Goal: Transaction & Acquisition: Book appointment/travel/reservation

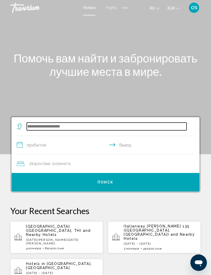
click at [91, 126] on input "Search widget" at bounding box center [107, 127] width 160 height 8
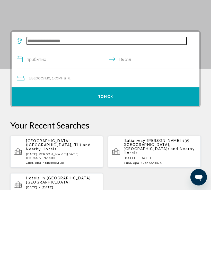
scroll to position [12, 0]
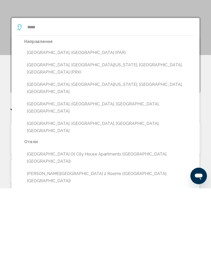
click at [56, 135] on button "[GEOGRAPHIC_DATA], [GEOGRAPHIC_DATA] (PAR)" at bounding box center [109, 140] width 170 height 10
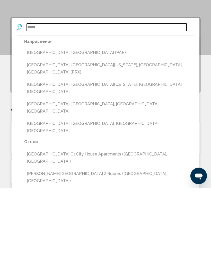
type input "**********"
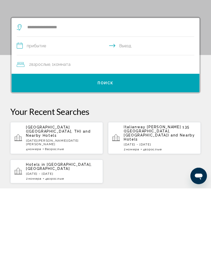
click at [71, 124] on input "**********" at bounding box center [106, 134] width 179 height 20
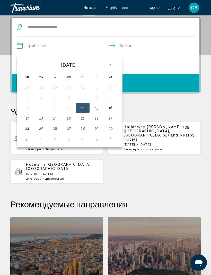
click at [112, 65] on th "Next month" at bounding box center [110, 64] width 14 height 11
click at [112, 67] on th "Next month" at bounding box center [110, 64] width 14 height 11
click at [113, 66] on th "Next month" at bounding box center [110, 64] width 14 height 11
click at [98, 130] on button "28" at bounding box center [96, 128] width 8 height 7
click at [43, 140] on button "1" at bounding box center [41, 138] width 8 height 7
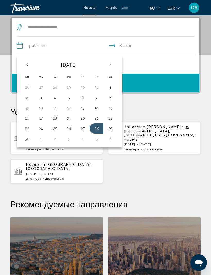
type input "**********"
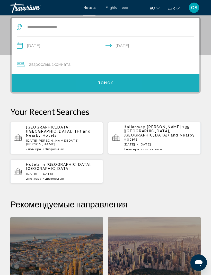
click at [108, 87] on button "Поиск" at bounding box center [106, 83] width 188 height 19
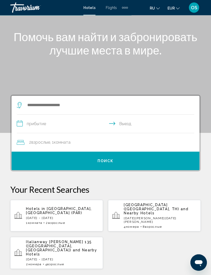
scroll to position [22, 0]
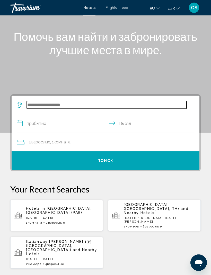
click at [86, 103] on input "Search widget" at bounding box center [107, 105] width 160 height 8
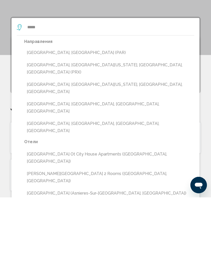
click at [54, 125] on button "Paris, France (PAR)" at bounding box center [109, 130] width 170 height 10
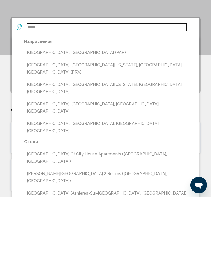
type input "**********"
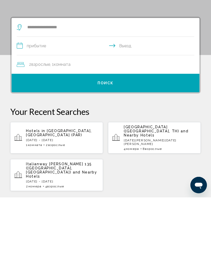
click at [59, 114] on input "**********" at bounding box center [106, 124] width 179 height 20
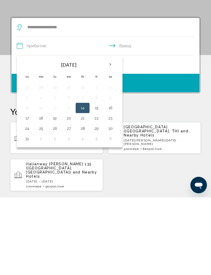
scroll to position [99, 0]
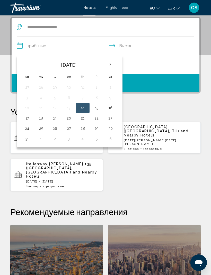
click at [110, 63] on th "Next month" at bounding box center [110, 64] width 14 height 11
click at [112, 65] on th "Next month" at bounding box center [110, 64] width 14 height 11
click at [112, 66] on th "Next month" at bounding box center [110, 64] width 14 height 11
click at [97, 129] on button "28" at bounding box center [96, 128] width 8 height 7
click at [44, 139] on button "1" at bounding box center [41, 138] width 8 height 7
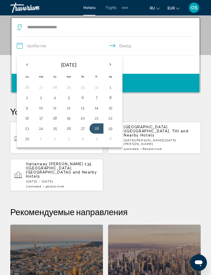
type input "**********"
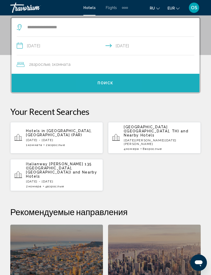
click at [105, 84] on span "Поиск" at bounding box center [105, 83] width 16 height 4
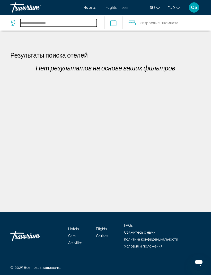
click at [72, 24] on input "**********" at bounding box center [58, 23] width 76 height 8
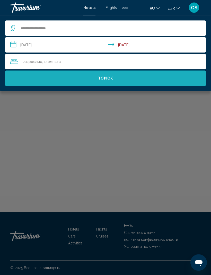
click at [108, 75] on button "Поиск" at bounding box center [105, 78] width 200 height 15
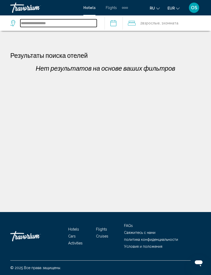
click at [63, 26] on input "**********" at bounding box center [58, 23] width 76 height 8
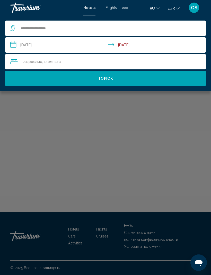
click at [145, 47] on input "**********" at bounding box center [106, 45] width 202 height 17
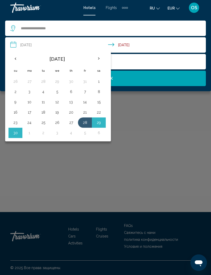
click at [45, 134] on button "2" at bounding box center [43, 132] width 8 height 7
click at [134, 153] on div "Main content" at bounding box center [105, 137] width 211 height 275
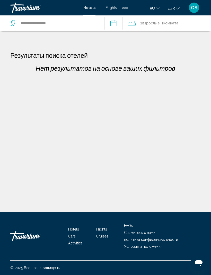
click at [121, 25] on input "**********" at bounding box center [114, 23] width 20 height 17
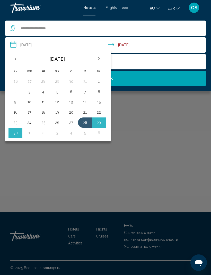
click at [44, 134] on button "2" at bounding box center [43, 132] width 8 height 7
click at [85, 123] on button "28" at bounding box center [85, 122] width 8 height 7
type input "**********"
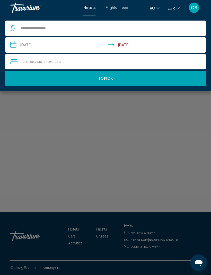
click at [107, 81] on button "Поиск" at bounding box center [105, 78] width 200 height 15
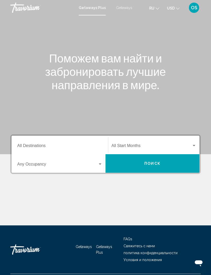
click at [46, 145] on input "Destination All Destinations" at bounding box center [59, 146] width 85 height 5
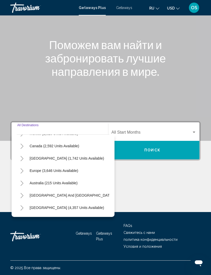
scroll to position [35, 0]
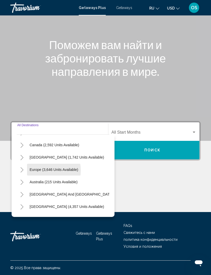
click at [37, 168] on span "Europe (3,646 units available)" at bounding box center [54, 170] width 49 height 4
type input "**********"
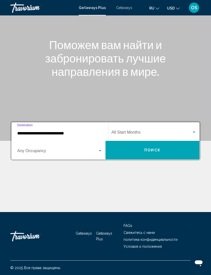
click at [101, 150] on div "Search widget" at bounding box center [59, 152] width 85 height 5
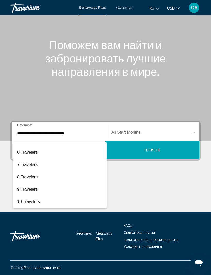
scroll to position [58, 0]
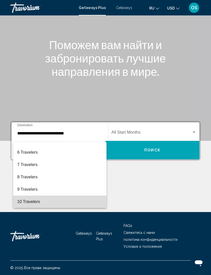
click at [29, 202] on span "10 Travelers" at bounding box center [59, 202] width 85 height 12
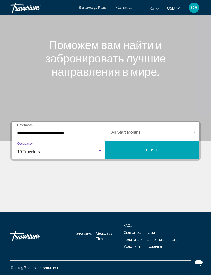
click at [192, 130] on div "Search widget" at bounding box center [193, 132] width 5 height 4
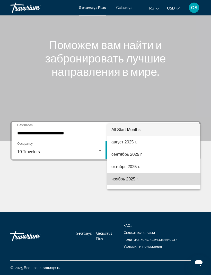
click at [135, 173] on span "ноябрь 2025 г." at bounding box center [153, 179] width 85 height 12
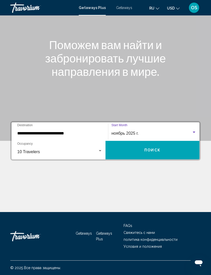
click at [153, 150] on button "Поиск" at bounding box center [152, 150] width 94 height 19
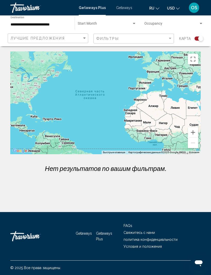
click at [29, 26] on input "**********" at bounding box center [40, 25] width 59 height 4
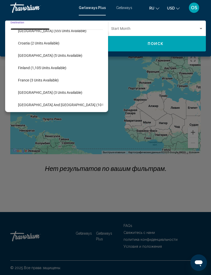
scroll to position [95, 0]
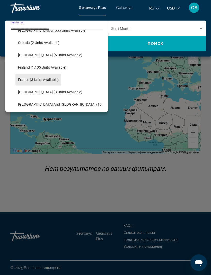
click at [32, 79] on span "France (3 units available)" at bounding box center [38, 80] width 41 height 4
type input "**********"
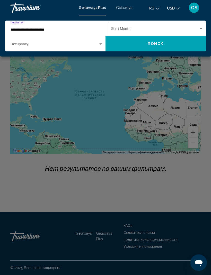
click at [29, 83] on div "Main content" at bounding box center [105, 137] width 211 height 275
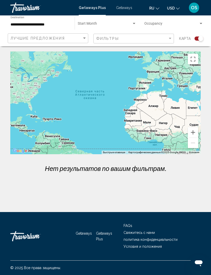
click at [134, 22] on div "Search widget" at bounding box center [134, 24] width 5 height 4
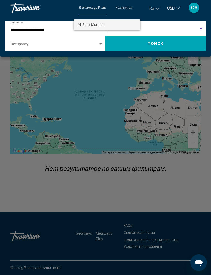
click at [101, 42] on div at bounding box center [105, 137] width 211 height 275
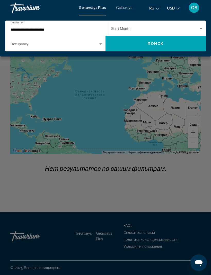
click at [100, 47] on div "Search widget" at bounding box center [57, 45] width 92 height 4
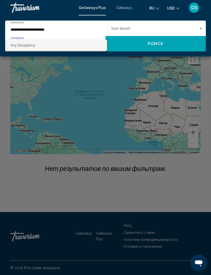
click at [33, 30] on div at bounding box center [105, 137] width 211 height 275
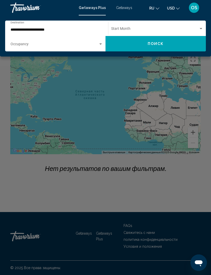
click at [102, 44] on div "Search widget" at bounding box center [100, 44] width 5 height 4
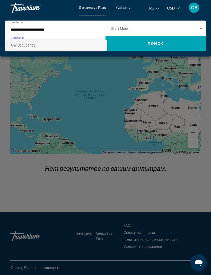
click at [83, 31] on div at bounding box center [105, 137] width 211 height 275
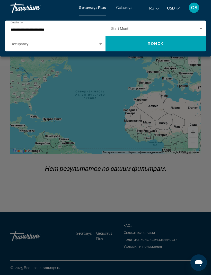
click at [202, 29] on div "Search widget" at bounding box center [200, 29] width 5 height 4
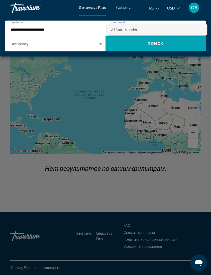
click at [126, 7] on div at bounding box center [105, 137] width 211 height 275
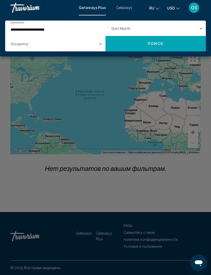
click at [124, 9] on span "Getaways" at bounding box center [124, 8] width 16 height 4
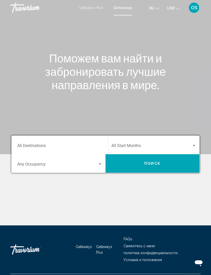
click at [46, 148] on input "Destination All Destinations" at bounding box center [59, 146] width 85 height 5
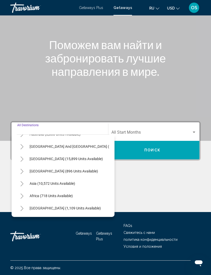
scroll to position [83, 0]
click at [26, 181] on button "Toggle Asia (10,572 units available)" at bounding box center [22, 183] width 10 height 10
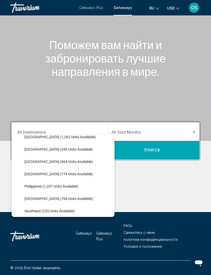
scroll to position [192, 0]
click at [38, 172] on span "[GEOGRAPHIC_DATA] (174 units available)" at bounding box center [58, 174] width 68 height 4
type input "**********"
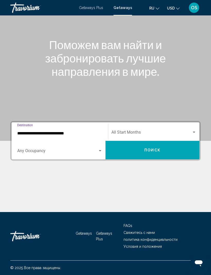
click at [101, 149] on div "Search widget" at bounding box center [100, 151] width 5 height 4
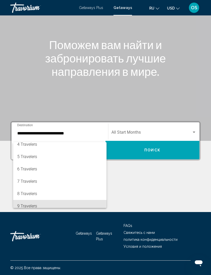
scroll to position [41, 0]
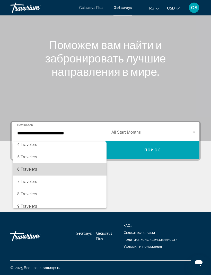
click at [32, 170] on span "6 Travelers" at bounding box center [59, 169] width 85 height 12
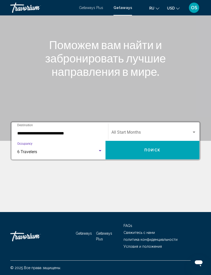
click at [195, 130] on div "Search widget" at bounding box center [193, 132] width 5 height 4
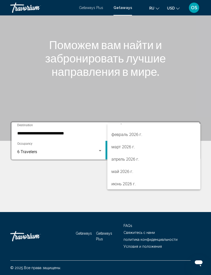
scroll to position [82, 0]
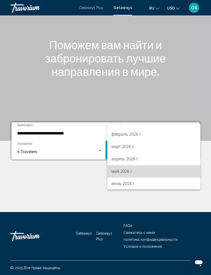
click at [129, 173] on span "май 2026 г." at bounding box center [153, 171] width 85 height 12
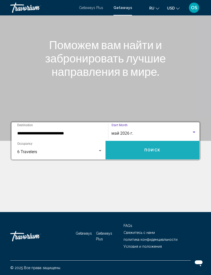
click at [155, 152] on button "Поиск" at bounding box center [152, 150] width 94 height 19
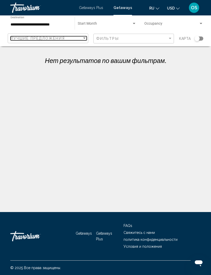
click at [84, 40] on div "Sort by" at bounding box center [84, 38] width 5 height 4
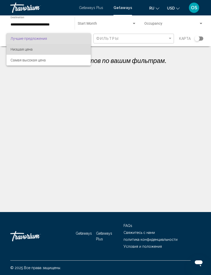
click at [29, 50] on span "Низшая цена" at bounding box center [22, 49] width 22 height 4
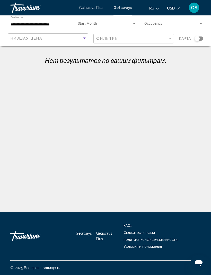
click at [67, 24] on input "**********" at bounding box center [40, 25] width 59 height 4
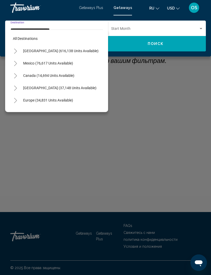
scroll to position [191, 0]
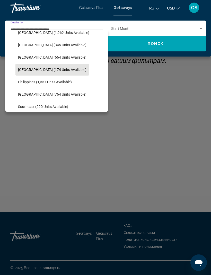
click at [31, 45] on span "[GEOGRAPHIC_DATA] (345 units available)" at bounding box center [52, 45] width 68 height 4
type input "**********"
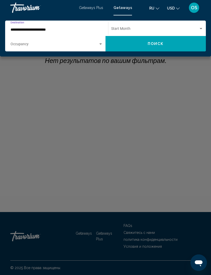
click at [48, 31] on input "**********" at bounding box center [54, 30] width 87 height 4
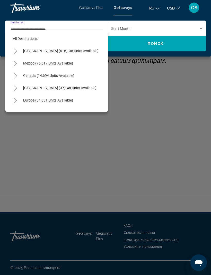
scroll to position [166, 0]
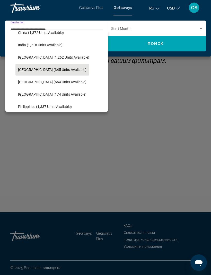
click at [201, 31] on div "Search widget" at bounding box center [157, 30] width 92 height 4
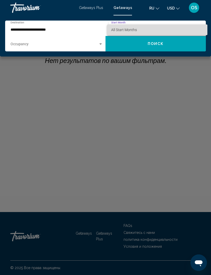
click at [133, 32] on span "All Start Months" at bounding box center [157, 29] width 92 height 11
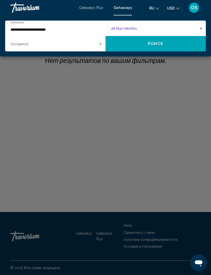
click at [104, 44] on div "Occupancy Any Occupancy" at bounding box center [57, 44] width 98 height 14
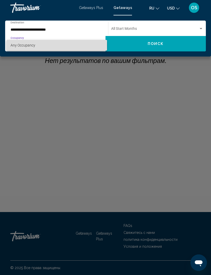
click at [31, 45] on span "Any Occupancy" at bounding box center [23, 45] width 25 height 4
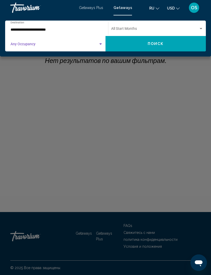
click at [23, 43] on span "Search widget" at bounding box center [55, 45] width 88 height 4
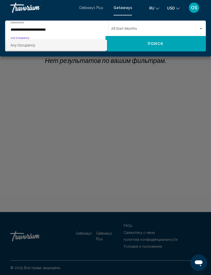
click at [55, 27] on div at bounding box center [105, 137] width 211 height 275
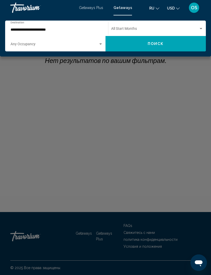
click at [102, 44] on div "Search widget" at bounding box center [100, 44] width 5 height 4
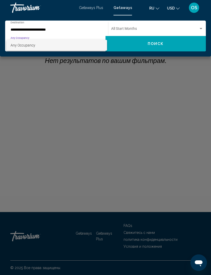
click at [42, 28] on div at bounding box center [105, 137] width 211 height 275
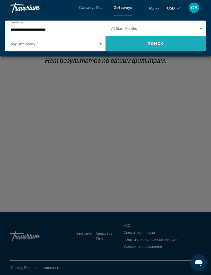
click at [152, 48] on button "Поиск" at bounding box center [155, 43] width 100 height 15
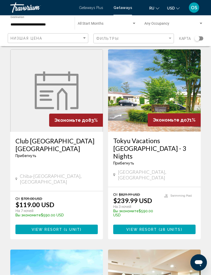
scroll to position [21, 0]
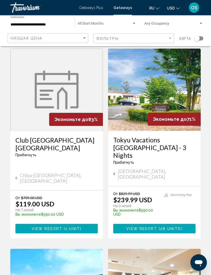
click at [63, 96] on img "Main content" at bounding box center [57, 90] width 44 height 39
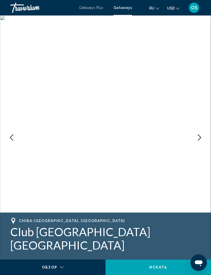
click at [200, 139] on icon "Next image" at bounding box center [199, 137] width 6 height 6
click at [199, 141] on button "Next image" at bounding box center [199, 137] width 13 height 13
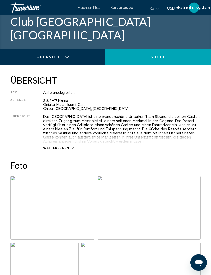
scroll to position [210, 0]
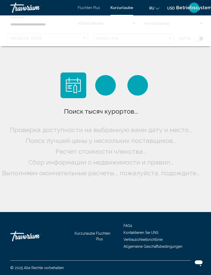
scroll to position [15, 0]
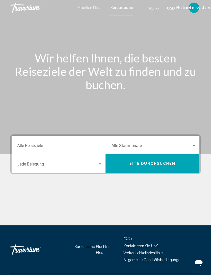
click at [43, 147] on input "Destination Alle Reiseziele" at bounding box center [59, 146] width 85 height 5
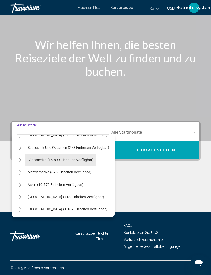
scroll to position [82, 2]
click at [26, 179] on button "Asien (10.572 Einheiten verfügbar)" at bounding box center [55, 184] width 61 height 12
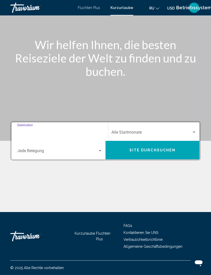
type input "**********"
click at [102, 150] on div "Widget suchen" at bounding box center [59, 152] width 85 height 5
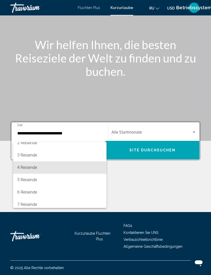
scroll to position [18, 0]
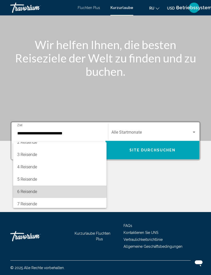
click at [30, 192] on span "6 Reisende" at bounding box center [59, 192] width 85 height 12
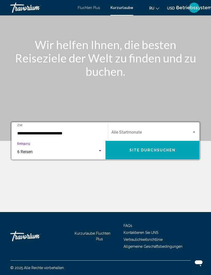
click at [195, 130] on div "Widget suchen" at bounding box center [193, 132] width 5 height 4
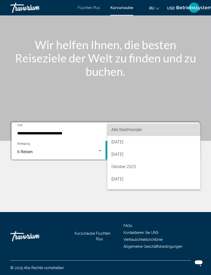
click at [126, 128] on span "Alle Startmonate" at bounding box center [126, 129] width 30 height 5
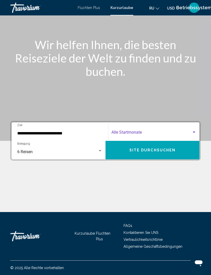
click at [140, 149] on button "Site durchsuchen" at bounding box center [152, 150] width 94 height 19
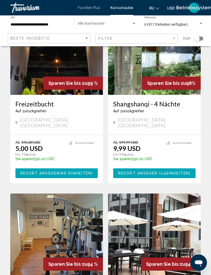
scroll to position [260, 0]
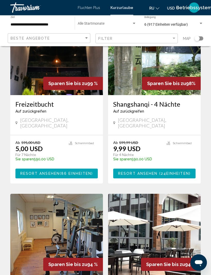
click at [160, 112] on div "Shangshanqi - 4 Nächte Auf zurückgreifen - Это курорт только для взрослых [GEOG…" at bounding box center [154, 115] width 93 height 40
click at [151, 172] on span "RESORT ANSEHEN (24" at bounding box center [142, 174] width 48 height 4
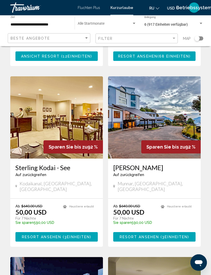
scroll to position [582, 0]
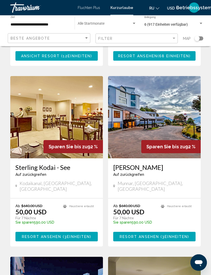
click at [160, 86] on img "Hauptinhalt" at bounding box center [154, 117] width 93 height 82
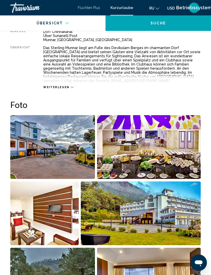
scroll to position [279, 0]
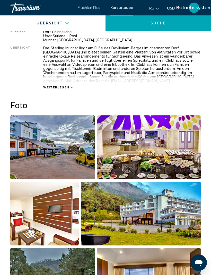
click at [74, 85] on div "weiterlesen" at bounding box center [121, 82] width 157 height 14
click at [71, 88] on icon "Hauptinhalt" at bounding box center [72, 88] width 3 height 2
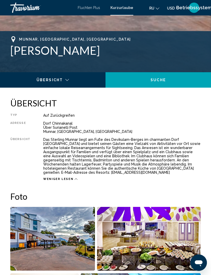
scroll to position [187, 0]
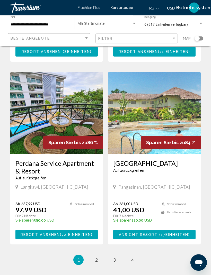
scroll to position [950, 0]
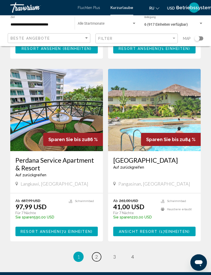
click at [97, 254] on span "2" at bounding box center [96, 257] width 3 height 6
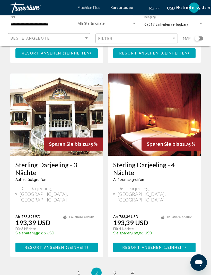
scroll to position [943, 0]
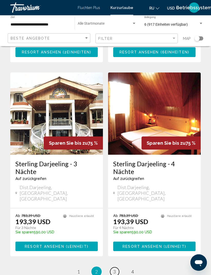
click at [114, 269] on span "3" at bounding box center [114, 272] width 3 height 6
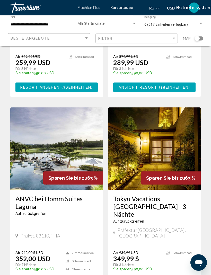
scroll to position [551, 0]
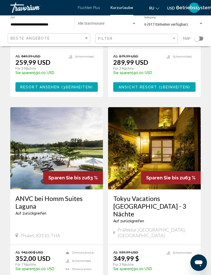
click at [36, 138] on img "Hauptinhalt" at bounding box center [56, 148] width 93 height 82
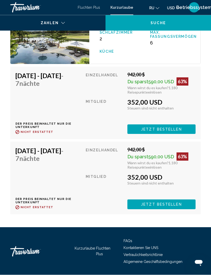
scroll to position [1056, 0]
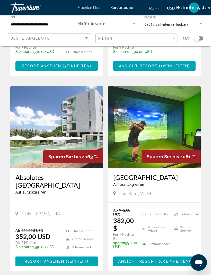
scroll to position [768, 0]
click at [53, 190] on div "Auf zurückgreifen - Это курорт только для взрослых" at bounding box center [56, 192] width 82 height 4
click at [38, 103] on img "Hauptinhalt" at bounding box center [56, 127] width 93 height 82
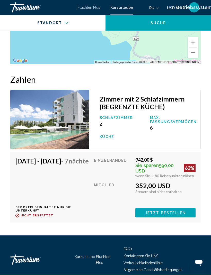
scroll to position [1098, 0]
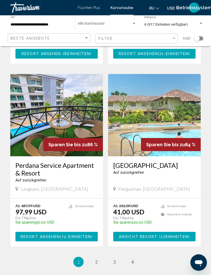
scroll to position [950, 0]
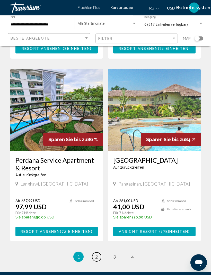
click at [97, 254] on span "2" at bounding box center [96, 257] width 3 height 6
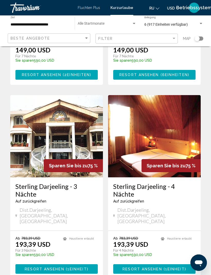
scroll to position [943, 0]
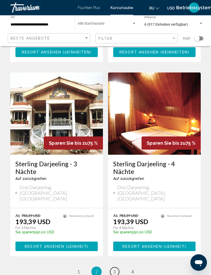
click at [115, 269] on span "3" at bounding box center [114, 272] width 3 height 6
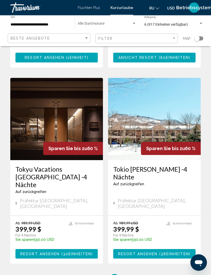
scroll to position [971, 0]
click at [132, 275] on span "4" at bounding box center [132, 280] width 3 height 6
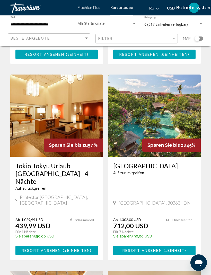
scroll to position [565, 0]
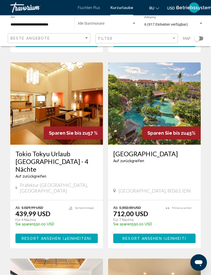
click at [159, 107] on img "Hauptinhalt" at bounding box center [154, 104] width 93 height 82
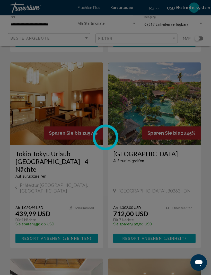
scroll to position [575, 0]
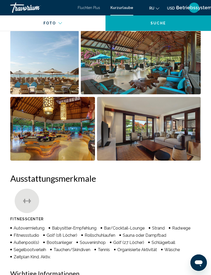
scroll to position [418, 0]
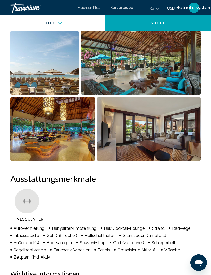
click at [47, 66] on img "Vollbild-Bild-Schieberegler öffnen" at bounding box center [44, 63] width 68 height 64
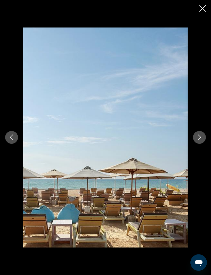
click at [199, 141] on icon "Nächstes Bild" at bounding box center [199, 137] width 6 height 6
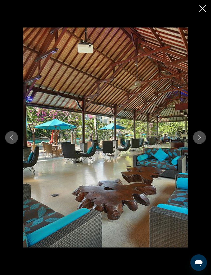
click at [200, 144] on button "Nächstes Bild" at bounding box center [199, 137] width 13 height 13
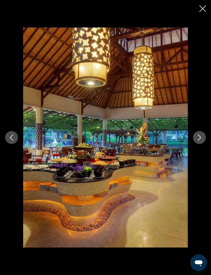
click at [200, 141] on icon "Nächstes Bild" at bounding box center [199, 137] width 6 height 6
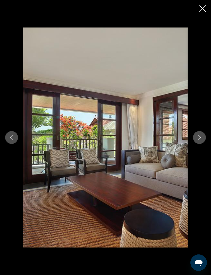
click at [199, 144] on button "Nächstes Bild" at bounding box center [199, 137] width 13 height 13
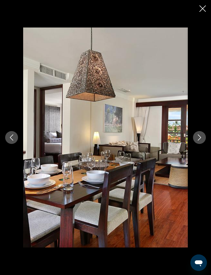
click at [201, 141] on icon "Nächstes Bild" at bounding box center [199, 137] width 6 height 6
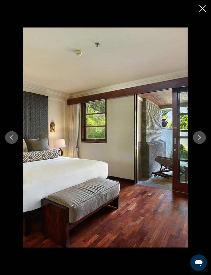
click at [201, 141] on icon "Nächstes Bild" at bounding box center [199, 137] width 6 height 6
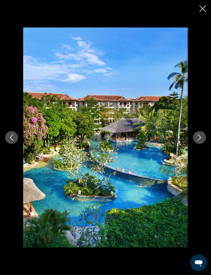
click at [203, 11] on icon "Diashow schließen" at bounding box center [202, 8] width 6 height 6
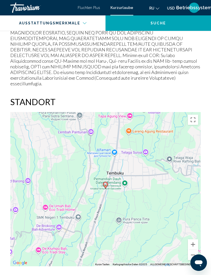
scroll to position [908, 0]
click at [103, 181] on icon "Hauptinhalt" at bounding box center [105, 184] width 5 height 7
click at [189, 250] on button "Reduzieren" at bounding box center [193, 255] width 10 height 10
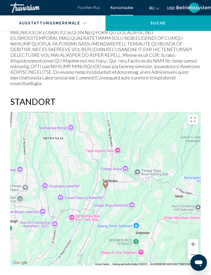
click at [189, 250] on button "Reduzieren" at bounding box center [193, 255] width 10 height 10
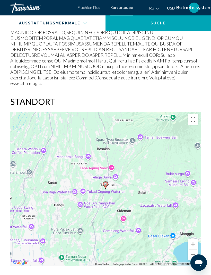
click at [189, 250] on button "Reduzieren" at bounding box center [193, 255] width 10 height 10
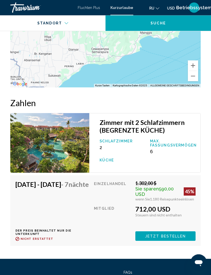
scroll to position [1087, 0]
click at [45, 136] on img "Hauptinhalt" at bounding box center [49, 143] width 79 height 60
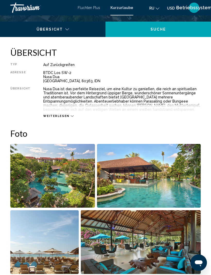
scroll to position [237, 0]
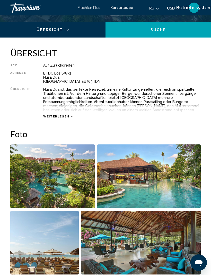
click at [140, 192] on img "Vollbild-Bild-Schieberegler öffnen" at bounding box center [149, 176] width 104 height 64
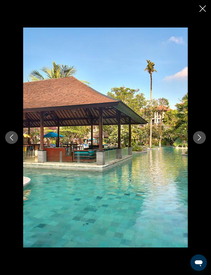
scroll to position [315, 0]
click at [197, 141] on icon "Nächstes Bild" at bounding box center [199, 137] width 6 height 6
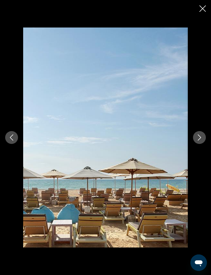
click at [201, 12] on button "Diashow schließen" at bounding box center [202, 9] width 6 height 8
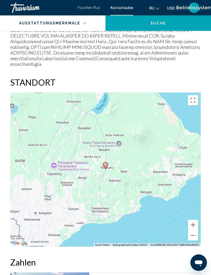
scroll to position [930, 0]
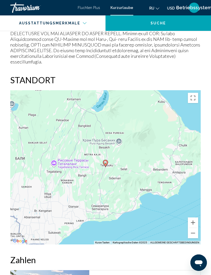
click at [195, 228] on button "Reduzieren" at bounding box center [193, 233] width 10 height 10
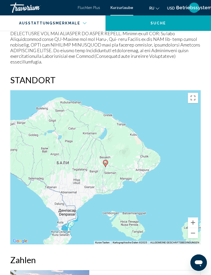
click at [195, 228] on button "Reduzieren" at bounding box center [193, 233] width 10 height 10
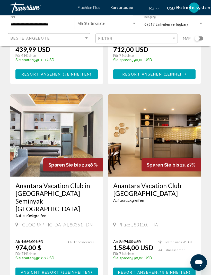
scroll to position [739, 0]
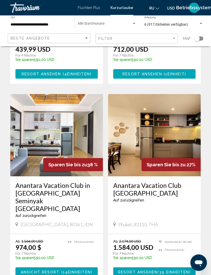
click at [62, 181] on h3 "Anantara Vacation Club in [GEOGRAPHIC_DATA] Seminyak [GEOGRAPHIC_DATA]" at bounding box center [56, 196] width 82 height 31
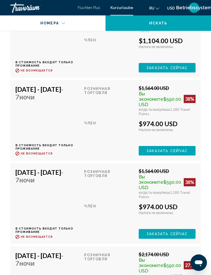
scroll to position [2027, 0]
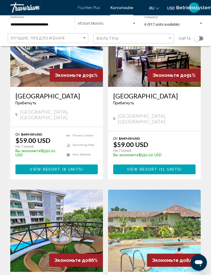
scroll to position [963, 0]
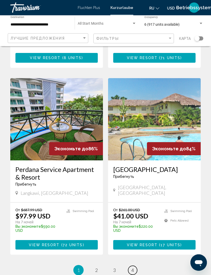
click at [134, 266] on link "page 4" at bounding box center [132, 270] width 9 height 9
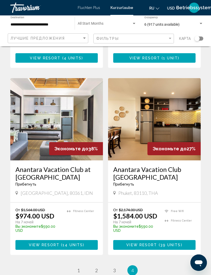
scroll to position [766, 0]
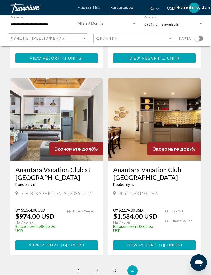
click at [25, 21] on div "**********" at bounding box center [40, 23] width 59 height 14
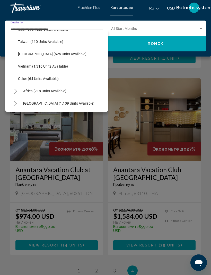
scroll to position [268, 0]
click at [27, 79] on span "Other (64 units available)" at bounding box center [38, 79] width 41 height 4
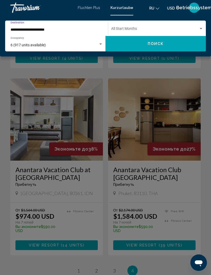
click at [28, 29] on input "**********" at bounding box center [54, 30] width 87 height 4
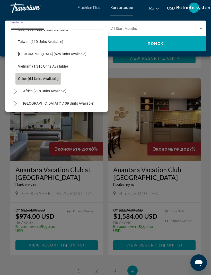
click at [36, 80] on span "Other (64 units available)" at bounding box center [38, 79] width 41 height 4
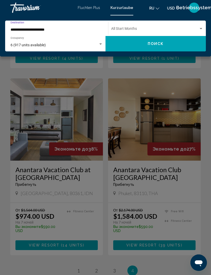
click at [15, 44] on span "6 (917 units available)" at bounding box center [28, 45] width 35 height 4
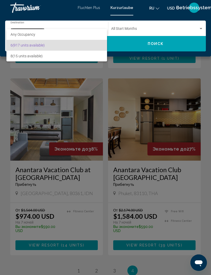
click at [53, 23] on div at bounding box center [105, 137] width 211 height 275
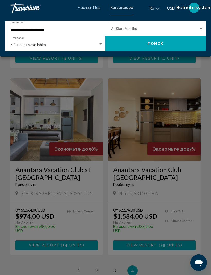
click at [27, 31] on input "**********" at bounding box center [54, 30] width 87 height 4
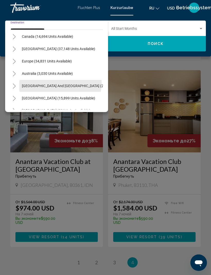
scroll to position [37, 1]
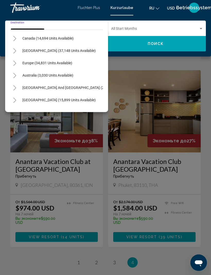
click at [17, 65] on button "Toggle Europe (34,831 units available)" at bounding box center [15, 63] width 10 height 10
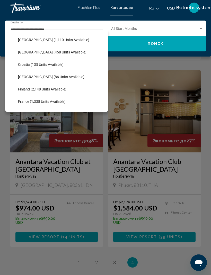
scroll to position [85, 0]
click at [35, 64] on span "Croatia (135 units available)" at bounding box center [40, 64] width 45 height 4
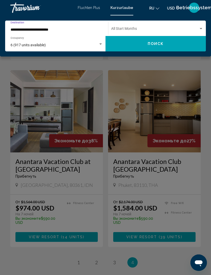
click at [101, 47] on div "6 (917 units available)" at bounding box center [57, 45] width 92 height 4
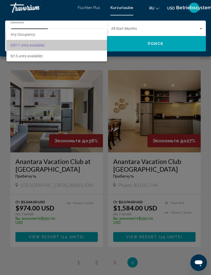
click at [99, 46] on span "6 (917 units available)" at bounding box center [57, 45] width 92 height 11
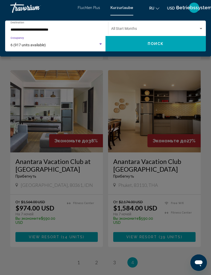
click at [98, 46] on div "6 (917 units available)" at bounding box center [55, 45] width 88 height 4
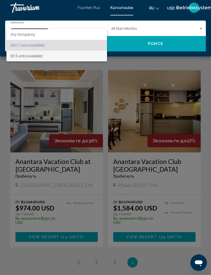
click at [40, 57] on span "8 (15 units available)" at bounding box center [57, 56] width 92 height 11
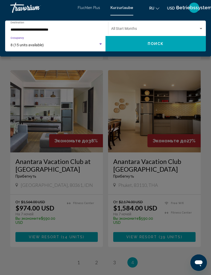
click at [158, 45] on span "Поиск" at bounding box center [156, 44] width 16 height 4
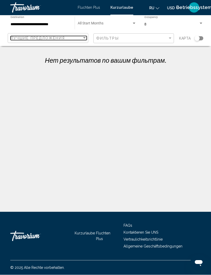
click at [82, 40] on div "Sort by" at bounding box center [84, 38] width 5 height 4
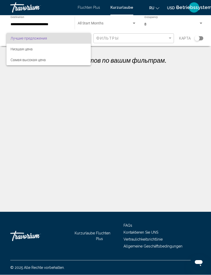
click at [24, 23] on div at bounding box center [105, 137] width 211 height 275
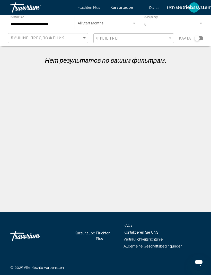
click at [24, 16] on div "**********" at bounding box center [40, 23] width 59 height 14
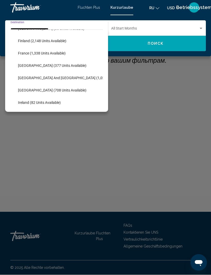
scroll to position [134, 0]
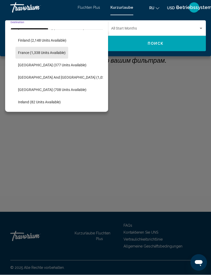
click at [37, 53] on span "France (1,338 units available)" at bounding box center [42, 53] width 48 height 4
type input "**********"
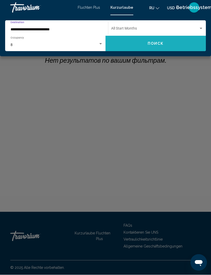
click at [159, 44] on span "Поиск" at bounding box center [156, 44] width 16 height 4
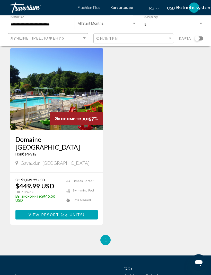
scroll to position [21, 0]
click at [75, 94] on img "Hauptinhalt" at bounding box center [56, 89] width 93 height 82
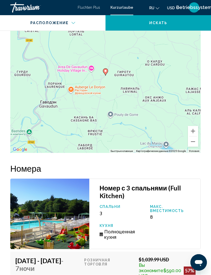
scroll to position [1006, 0]
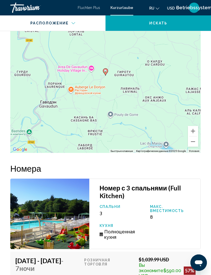
click at [192, 136] on button "Уменьшить" at bounding box center [193, 141] width 10 height 10
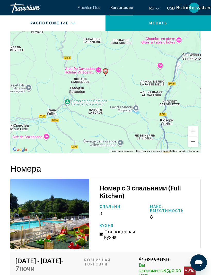
click at [191, 136] on button "Уменьшить" at bounding box center [193, 141] width 10 height 10
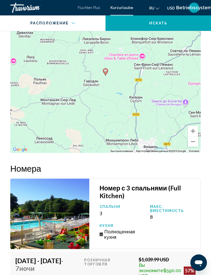
click at [192, 136] on button "Уменьшить" at bounding box center [193, 141] width 10 height 10
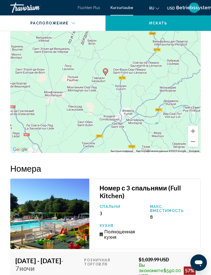
click at [192, 136] on button "Уменьшить" at bounding box center [193, 141] width 10 height 10
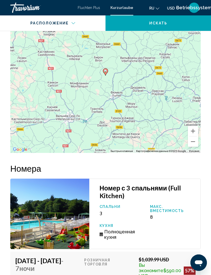
click at [192, 136] on button "Уменьшить" at bounding box center [193, 141] width 10 height 10
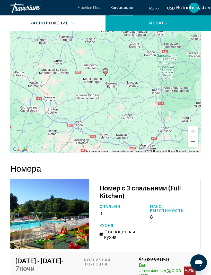
click at [192, 136] on button "Уменьшить" at bounding box center [193, 141] width 10 height 10
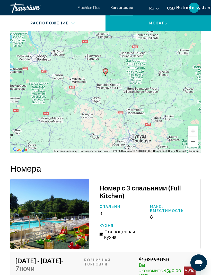
click at [193, 136] on button "Уменьшить" at bounding box center [193, 141] width 10 height 10
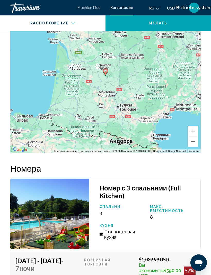
click at [191, 136] on button "Уменьшить" at bounding box center [193, 141] width 10 height 10
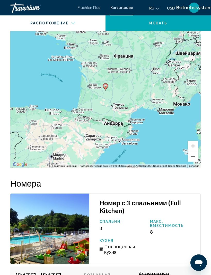
scroll to position [991, 0]
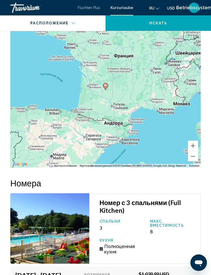
click at [192, 151] on button "Уменьшить" at bounding box center [193, 156] width 10 height 10
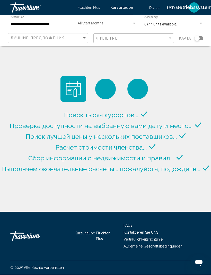
scroll to position [17, 0]
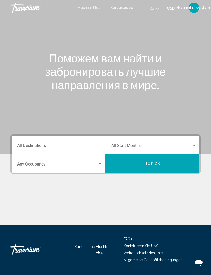
click at [43, 146] on input "Destination All Destinations" at bounding box center [59, 146] width 85 height 5
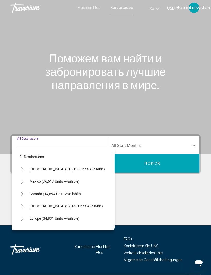
scroll to position [17, 0]
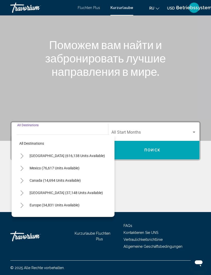
click at [24, 190] on button "Toggle Caribbean & Atlantic Islands (37,148 units available)" at bounding box center [22, 193] width 10 height 10
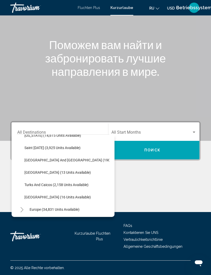
scroll to position [156, 0]
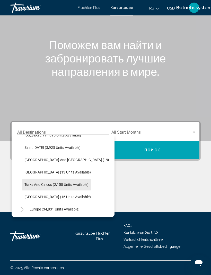
click at [47, 182] on span "Turks and Caicos (2,158 units available)" at bounding box center [56, 184] width 64 height 4
type input "**********"
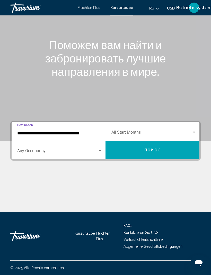
click at [102, 150] on div "Search widget" at bounding box center [59, 152] width 85 height 5
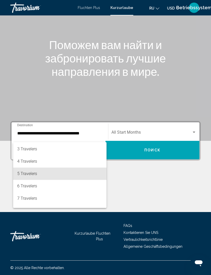
scroll to position [29, 0]
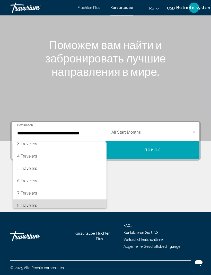
click at [29, 205] on span "8 Travelers" at bounding box center [59, 205] width 85 height 12
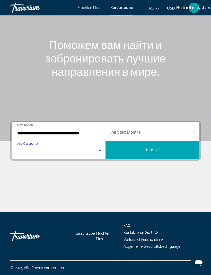
scroll to position [33, 0]
click at [157, 149] on button "Поиск" at bounding box center [152, 150] width 94 height 19
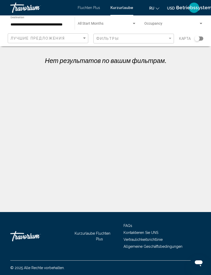
click at [35, 23] on input "**********" at bounding box center [40, 25] width 59 height 4
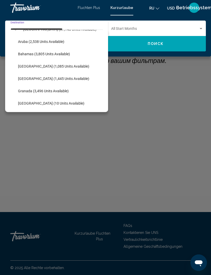
scroll to position [59, 0]
click at [41, 54] on span "Bahamas (3,805 units available)" at bounding box center [44, 54] width 52 height 4
type input "**********"
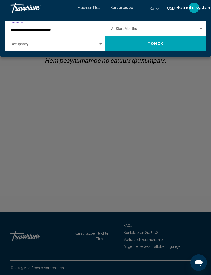
click at [102, 47] on div "Search widget" at bounding box center [57, 45] width 92 height 4
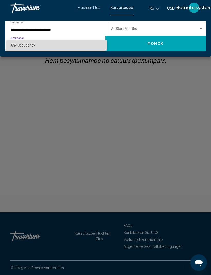
click at [39, 45] on span "Any Occupancy" at bounding box center [57, 45] width 92 height 11
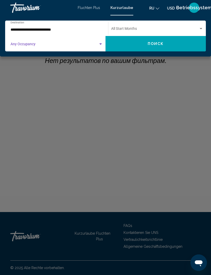
click at [102, 46] on div "Search widget" at bounding box center [57, 45] width 92 height 4
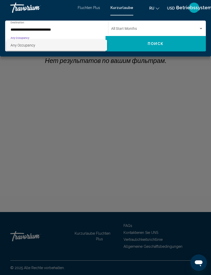
click at [156, 43] on div at bounding box center [105, 137] width 211 height 275
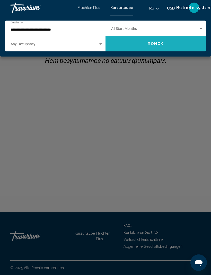
click at [160, 49] on button "Поиск" at bounding box center [155, 43] width 100 height 15
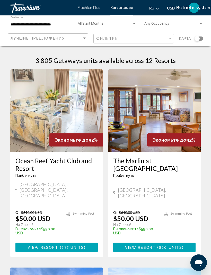
click at [77, 117] on img "Hauptinhalt" at bounding box center [56, 110] width 93 height 82
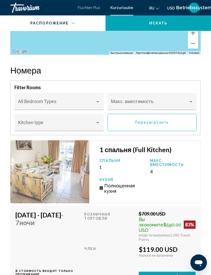
scroll to position [1063, 0]
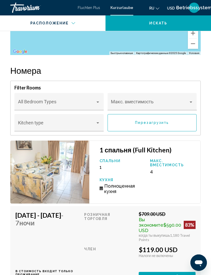
click at [68, 165] on img "Hauptinhalt" at bounding box center [49, 172] width 79 height 63
click at [191, 102] on div "Hauptinhalt" at bounding box center [190, 102] width 3 height 1
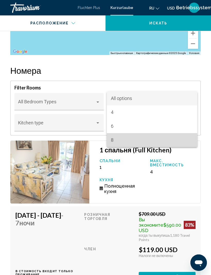
click at [113, 142] on span "8" at bounding box center [152, 140] width 82 height 14
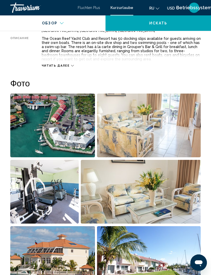
scroll to position [284, 0]
click at [76, 125] on img "Open full-screen image slider" at bounding box center [52, 126] width 85 height 64
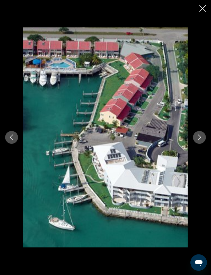
scroll to position [284, 0]
click at [198, 136] on icon "Next image" at bounding box center [199, 137] width 6 height 6
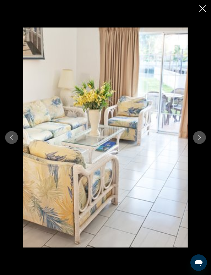
click at [198, 139] on icon "Next image" at bounding box center [199, 137] width 6 height 6
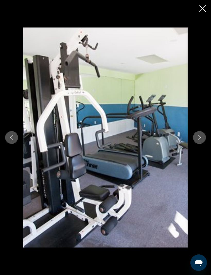
click at [197, 140] on icon "Next image" at bounding box center [199, 137] width 6 height 6
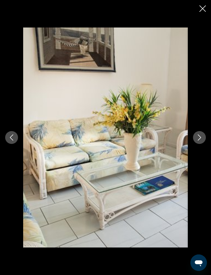
click at [198, 139] on icon "Next image" at bounding box center [199, 137] width 6 height 6
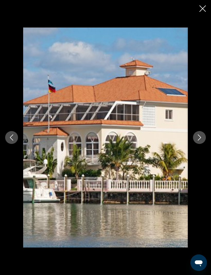
click at [197, 139] on icon "Next image" at bounding box center [199, 137] width 6 height 6
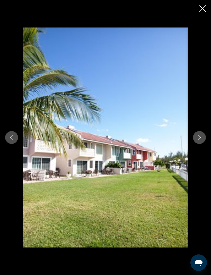
click at [198, 139] on icon "Next image" at bounding box center [199, 137] width 6 height 6
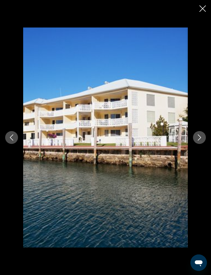
click at [198, 139] on icon "Next image" at bounding box center [199, 137] width 6 height 6
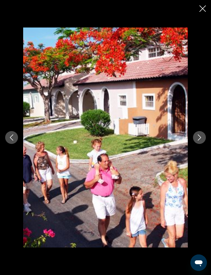
click at [198, 140] on icon "Next image" at bounding box center [199, 137] width 3 height 6
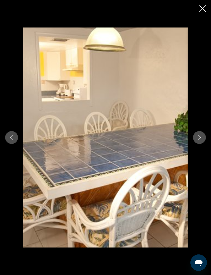
click at [197, 140] on icon "Next image" at bounding box center [199, 137] width 6 height 6
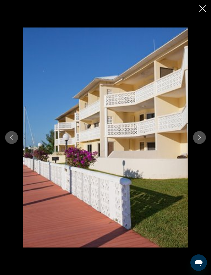
click at [197, 140] on icon "Next image" at bounding box center [199, 137] width 6 height 6
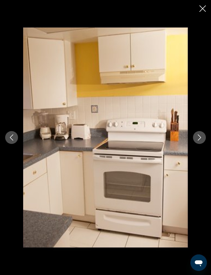
click at [198, 140] on icon "Next image" at bounding box center [199, 137] width 6 height 6
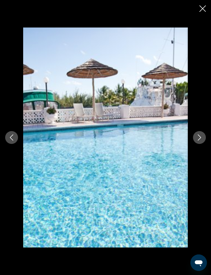
click at [198, 138] on icon "Next image" at bounding box center [199, 137] width 6 height 6
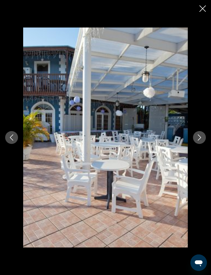
click at [198, 137] on icon "Next image" at bounding box center [199, 137] width 6 height 6
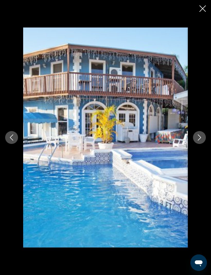
click at [200, 139] on icon "Next image" at bounding box center [199, 137] width 6 height 6
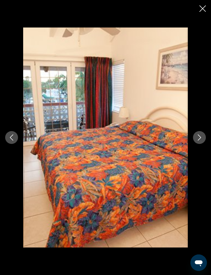
click at [198, 142] on button "Next image" at bounding box center [199, 137] width 13 height 13
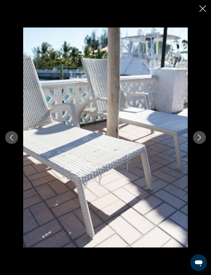
click at [196, 143] on button "Next image" at bounding box center [199, 137] width 13 height 13
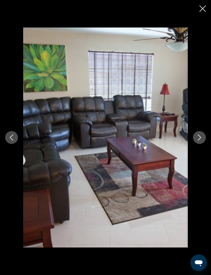
click at [200, 139] on icon "Next image" at bounding box center [199, 137] width 6 height 6
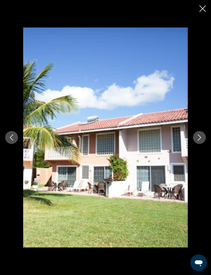
click at [201, 138] on icon "Next image" at bounding box center [199, 137] width 6 height 6
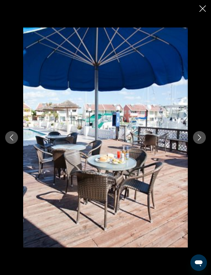
click at [199, 139] on icon "Next image" at bounding box center [199, 137] width 6 height 6
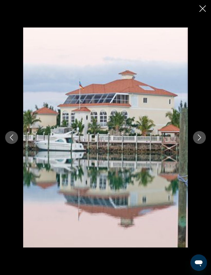
click at [200, 138] on icon "Next image" at bounding box center [199, 137] width 6 height 6
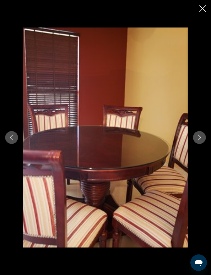
click at [202, 135] on button "Next image" at bounding box center [199, 137] width 13 height 13
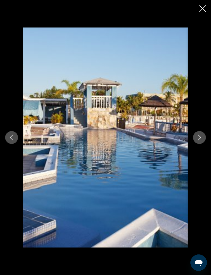
click at [202, 140] on button "Next image" at bounding box center [199, 137] width 13 height 13
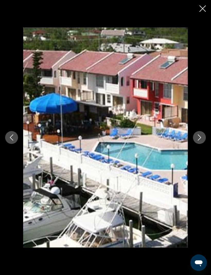
click at [201, 140] on icon "Next image" at bounding box center [199, 137] width 6 height 6
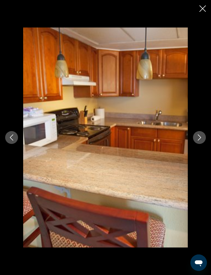
click at [200, 140] on icon "Next image" at bounding box center [199, 137] width 6 height 6
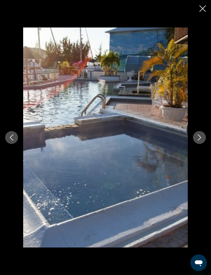
click at [199, 141] on button "Next image" at bounding box center [199, 137] width 13 height 13
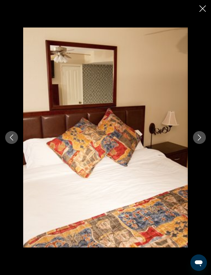
click at [202, 139] on button "Next image" at bounding box center [199, 137] width 13 height 13
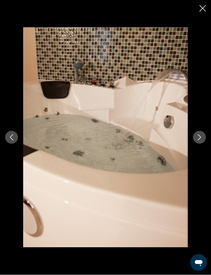
click at [201, 143] on button "Next image" at bounding box center [199, 137] width 13 height 13
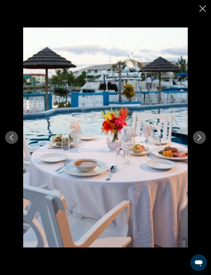
click at [200, 140] on icon "Next image" at bounding box center [199, 137] width 6 height 6
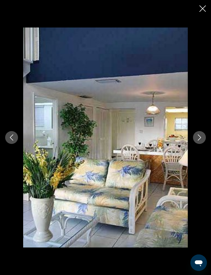
click at [196, 143] on button "Next image" at bounding box center [199, 137] width 13 height 13
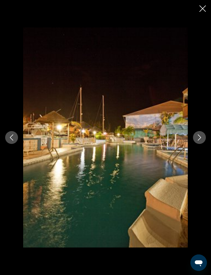
click at [198, 143] on button "Next image" at bounding box center [199, 137] width 13 height 13
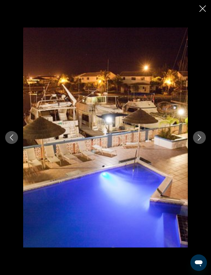
click at [200, 141] on button "Next image" at bounding box center [199, 137] width 13 height 13
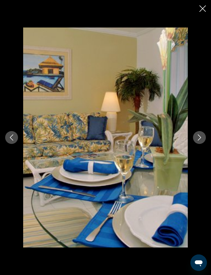
click at [199, 141] on button "Next image" at bounding box center [199, 137] width 13 height 13
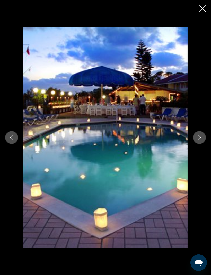
click at [200, 139] on icon "Next image" at bounding box center [199, 137] width 6 height 6
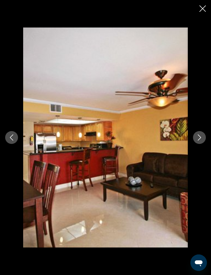
click at [199, 140] on icon "Next image" at bounding box center [199, 137] width 6 height 6
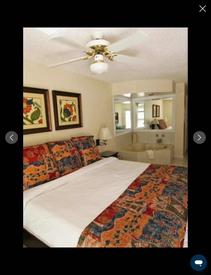
click at [201, 138] on icon "Next image" at bounding box center [199, 137] width 6 height 6
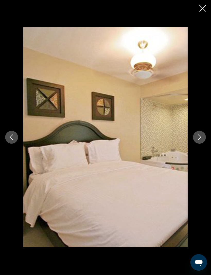
click at [203, 7] on icon "Close slideshow" at bounding box center [202, 8] width 6 height 6
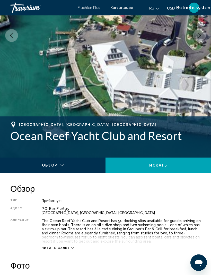
scroll to position [102, 0]
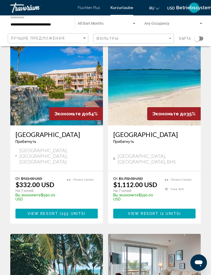
scroll to position [802, 0]
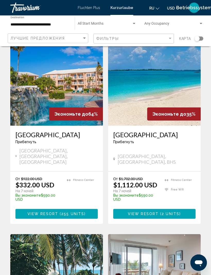
click at [22, 21] on div "**********" at bounding box center [40, 23] width 59 height 14
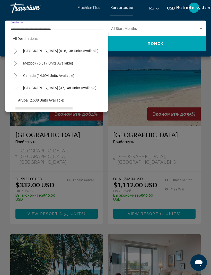
scroll to position [43, 0]
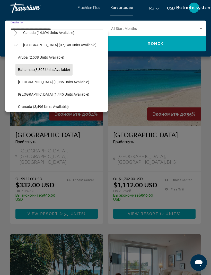
click at [61, 44] on span "[GEOGRAPHIC_DATA] (37,148 units available)" at bounding box center [59, 45] width 73 height 4
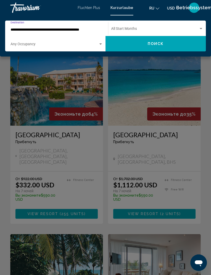
click at [100, 46] on div "Search widget" at bounding box center [57, 45] width 92 height 4
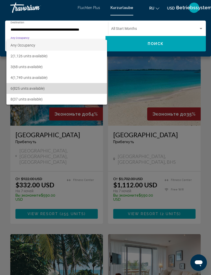
click at [35, 89] on span "6 (825 units available)" at bounding box center [57, 88] width 92 height 11
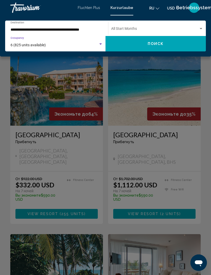
click at [159, 45] on span "Поиск" at bounding box center [156, 44] width 16 height 4
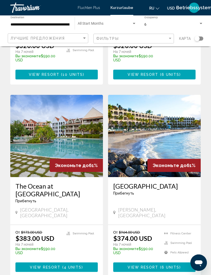
scroll to position [953, 0]
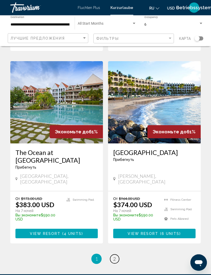
click at [115, 256] on span "2" at bounding box center [114, 259] width 3 height 6
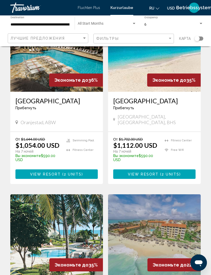
scroll to position [627, 0]
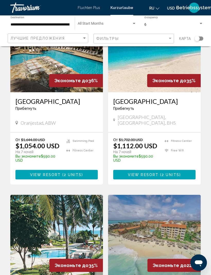
click at [26, 24] on input "**********" at bounding box center [40, 25] width 59 height 4
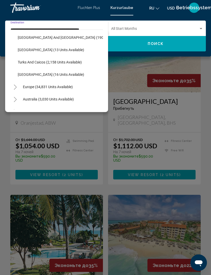
scroll to position [174, 0]
click at [19, 87] on button "Toggle Europe (34,831 units available)" at bounding box center [15, 86] width 10 height 10
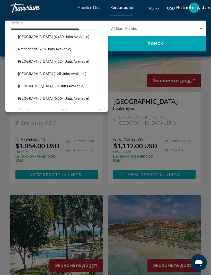
scroll to position [372, 0]
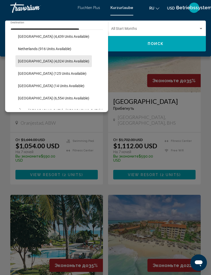
click at [57, 61] on span "[GEOGRAPHIC_DATA] (4,024 units available)" at bounding box center [53, 61] width 71 height 4
type input "**********"
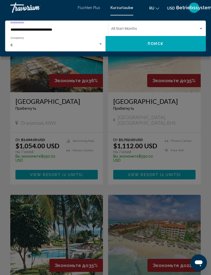
click at [160, 45] on span "Поиск" at bounding box center [156, 44] width 16 height 4
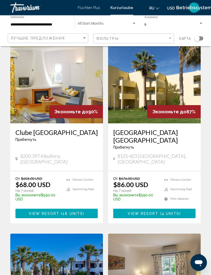
scroll to position [28, 0]
click at [83, 136] on h3 "Clube [GEOGRAPHIC_DATA]" at bounding box center [56, 132] width 82 height 8
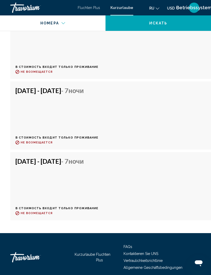
scroll to position [1336, 0]
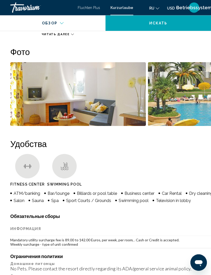
click at [132, 109] on img "Open full-screen image slider" at bounding box center [77, 94] width 135 height 64
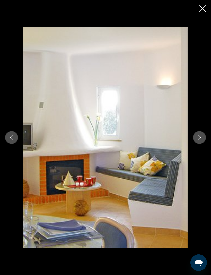
click at [200, 136] on icon "Next image" at bounding box center [199, 137] width 3 height 6
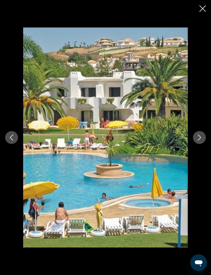
click at [198, 140] on icon "Next image" at bounding box center [199, 137] width 6 height 6
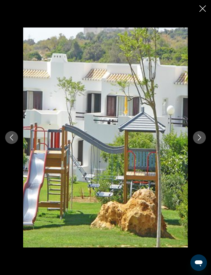
click at [198, 142] on button "Next image" at bounding box center [199, 137] width 13 height 13
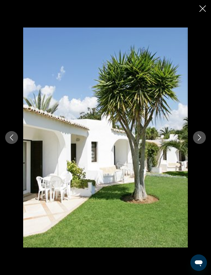
click at [198, 141] on button "Next image" at bounding box center [199, 137] width 13 height 13
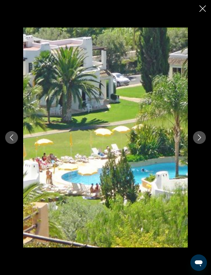
click at [199, 138] on icon "Next image" at bounding box center [199, 137] width 6 height 6
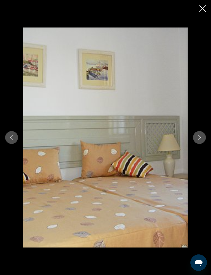
click at [196, 140] on icon "Next image" at bounding box center [199, 137] width 6 height 6
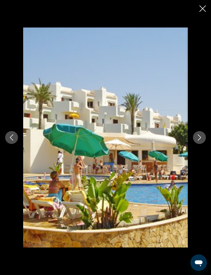
click at [199, 141] on button "Next image" at bounding box center [199, 137] width 13 height 13
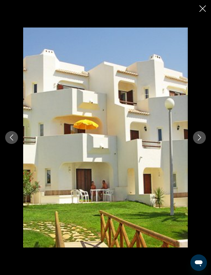
click at [200, 140] on icon "Next image" at bounding box center [199, 137] width 6 height 6
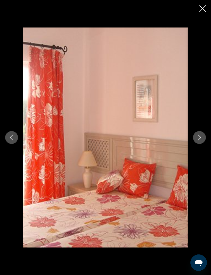
click at [200, 141] on button "Next image" at bounding box center [199, 137] width 13 height 13
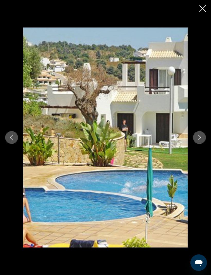
click at [200, 141] on button "Next image" at bounding box center [199, 137] width 13 height 13
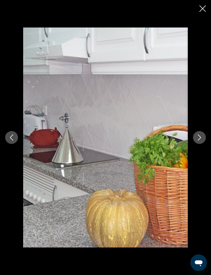
click at [200, 140] on icon "Next image" at bounding box center [199, 137] width 6 height 6
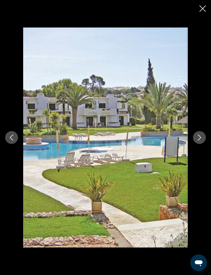
click at [200, 139] on icon "Next image" at bounding box center [199, 137] width 6 height 6
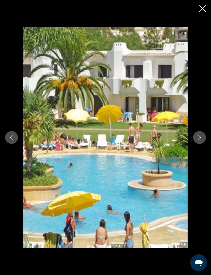
click at [204, 139] on button "Next image" at bounding box center [199, 137] width 13 height 13
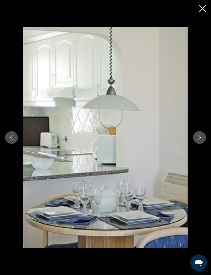
click at [202, 140] on button "Next image" at bounding box center [199, 137] width 13 height 13
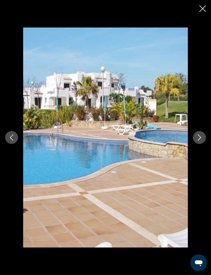
click at [201, 141] on button "Next image" at bounding box center [199, 137] width 13 height 13
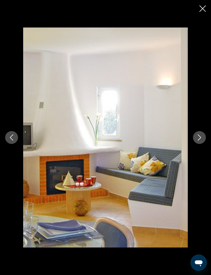
scroll to position [289, 1]
click at [200, 11] on icon "Close slideshow" at bounding box center [202, 8] width 6 height 6
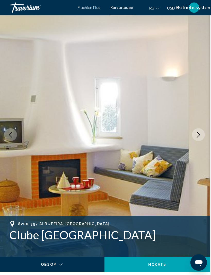
scroll to position [0, 1]
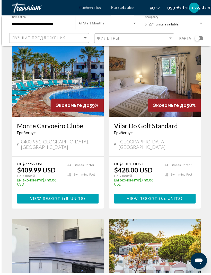
scroll to position [249, 0]
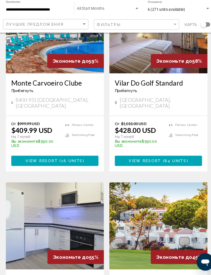
click at [92, 214] on img "Hauptinhalt" at bounding box center [56, 229] width 93 height 82
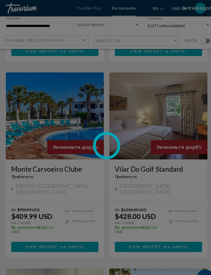
scroll to position [182, 0]
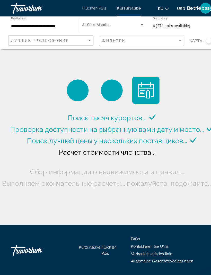
click at [24, 26] on input "**********" at bounding box center [40, 25] width 59 height 4
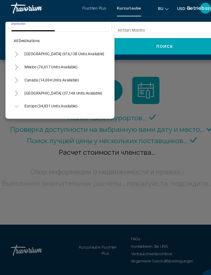
scroll to position [203, 0]
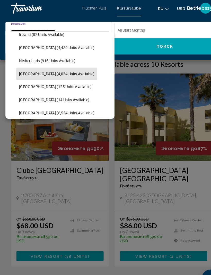
click at [27, 107] on span "[GEOGRAPHIC_DATA] (6,554 units available)" at bounding box center [53, 107] width 71 height 4
type input "**********"
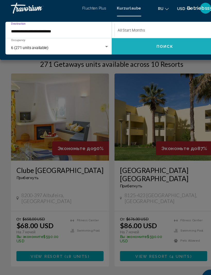
click at [151, 45] on span "Поиск" at bounding box center [156, 44] width 16 height 4
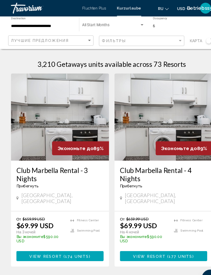
click at [57, 116] on img "Hauptinhalt" at bounding box center [56, 110] width 93 height 82
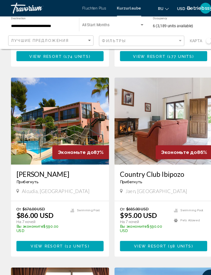
scroll to position [189, 0]
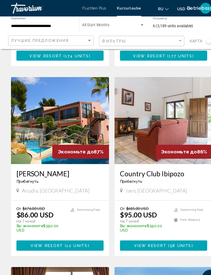
click at [67, 169] on div "Прибегнуть - Это курорт только для взрослых" at bounding box center [56, 171] width 82 height 4
click at [67, 125] on img "Hauptinhalt" at bounding box center [56, 113] width 93 height 82
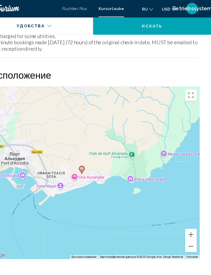
scroll to position [871, 0]
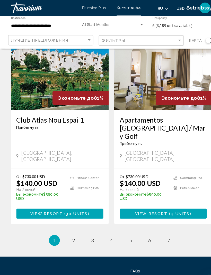
scroll to position [983, 0]
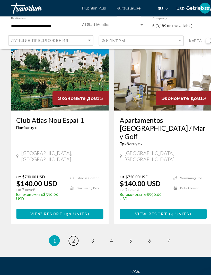
click at [71, 223] on link "page 2" at bounding box center [69, 227] width 9 height 9
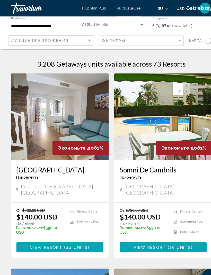
click at [159, 114] on img "Hauptinhalt" at bounding box center [154, 110] width 93 height 82
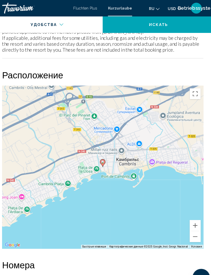
scroll to position [883, 0]
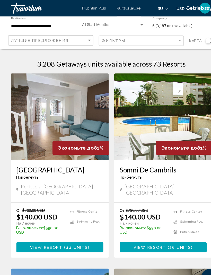
click at [38, 25] on input "**********" at bounding box center [40, 25] width 59 height 4
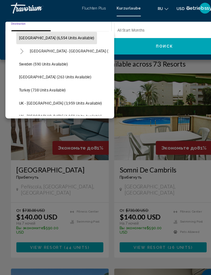
scroll to position [274, 0]
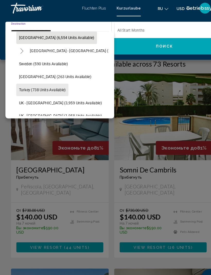
click at [27, 85] on span "Turkey (738 units available)" at bounding box center [40, 85] width 44 height 4
type input "**********"
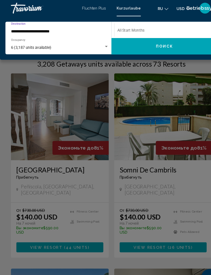
click at [99, 47] on div "6 (3,187 units available)" at bounding box center [57, 45] width 92 height 4
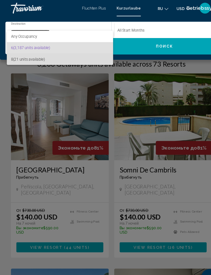
click at [76, 58] on span "8 (21 units available)" at bounding box center [57, 56] width 92 height 11
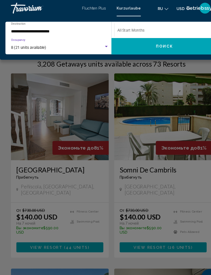
click at [159, 45] on span "Поиск" at bounding box center [156, 44] width 16 height 4
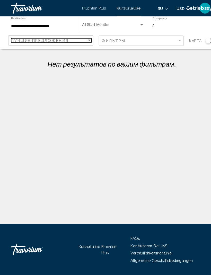
click at [84, 40] on div "Sort by" at bounding box center [84, 38] width 5 height 4
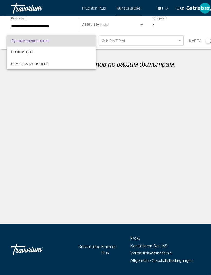
click at [62, 23] on div at bounding box center [105, 137] width 211 height 275
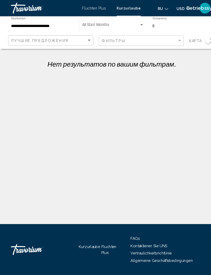
click at [24, 23] on input "**********" at bounding box center [40, 25] width 59 height 4
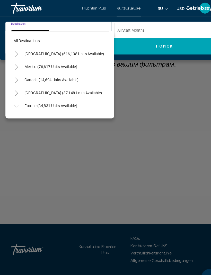
scroll to position [290, 0]
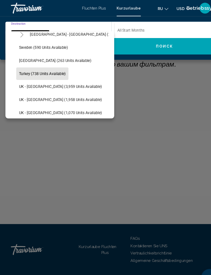
click at [29, 70] on span "Turkey (738 units available)" at bounding box center [40, 70] width 44 height 4
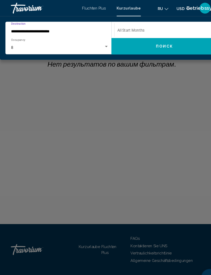
click at [13, 45] on div "8" at bounding box center [55, 45] width 88 height 4
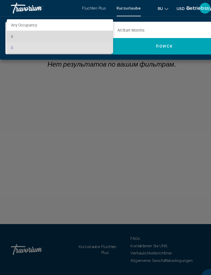
click at [13, 34] on span "6" at bounding box center [57, 34] width 92 height 11
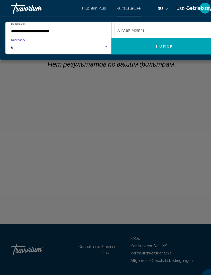
click at [158, 45] on span "Поиск" at bounding box center [156, 44] width 16 height 4
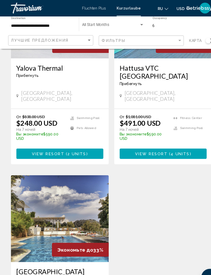
scroll to position [281, 0]
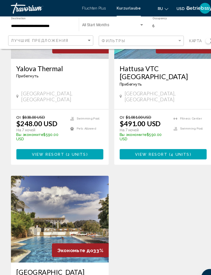
click at [72, 69] on div "Yalova Thermal Прибегнуть - Это курорт только для взрослых" at bounding box center [56, 69] width 82 height 17
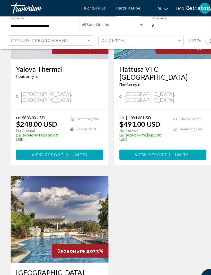
scroll to position [280, 0]
click at [51, 86] on div "[GEOGRAPHIC_DATA], [GEOGRAPHIC_DATA]" at bounding box center [56, 91] width 82 height 11
click at [63, 86] on div "[GEOGRAPHIC_DATA], [GEOGRAPHIC_DATA]" at bounding box center [56, 91] width 82 height 11
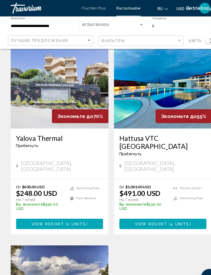
scroll to position [215, 0]
click at [71, 81] on img "Hauptinhalt" at bounding box center [56, 80] width 93 height 82
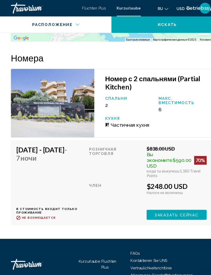
scroll to position [1007, 0]
